Goal: Check status: Check status

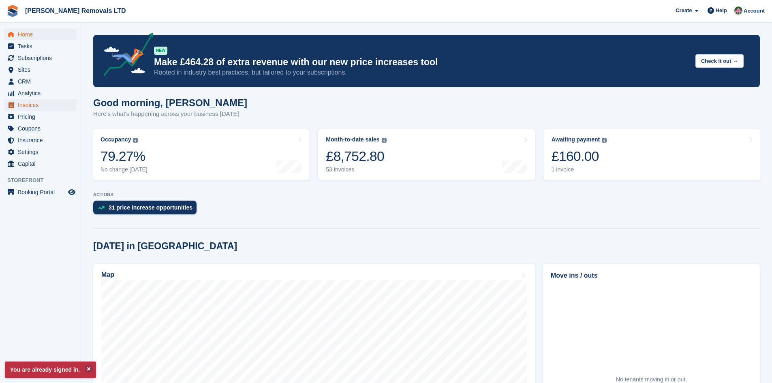
click at [26, 101] on span "Invoices" at bounding box center [42, 104] width 49 height 11
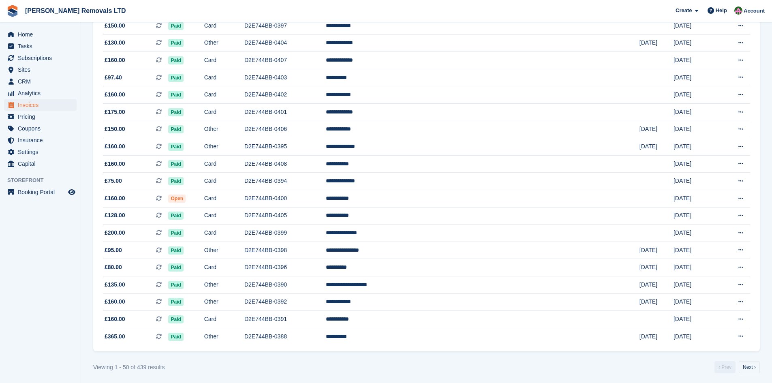
scroll to position [656, 0]
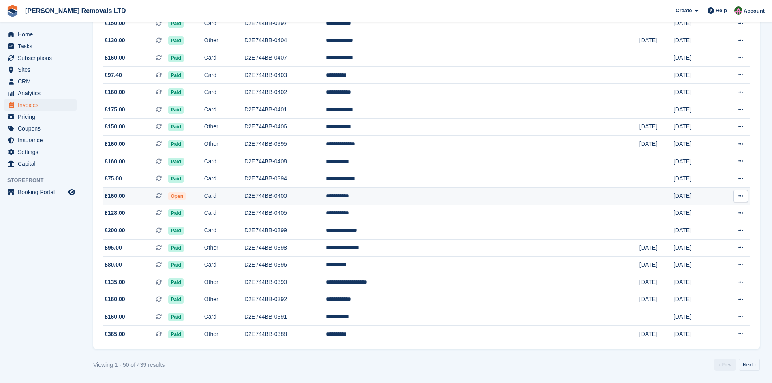
click at [326, 192] on td "D2E744BB-0400" at bounding box center [284, 196] width 81 height 17
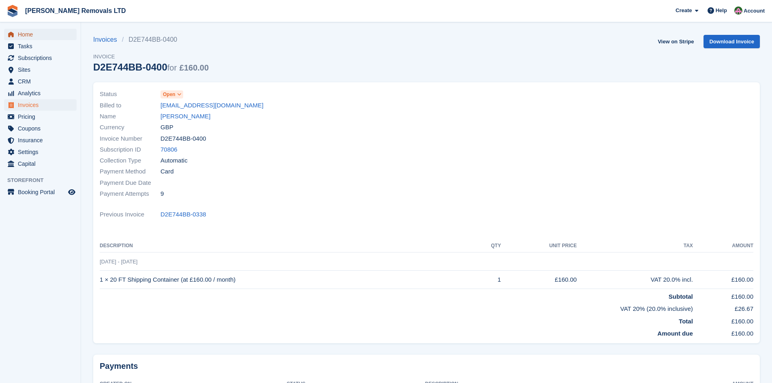
click at [15, 34] on span "menu" at bounding box center [11, 35] width 10 height 10
